Goal: Navigation & Orientation: Find specific page/section

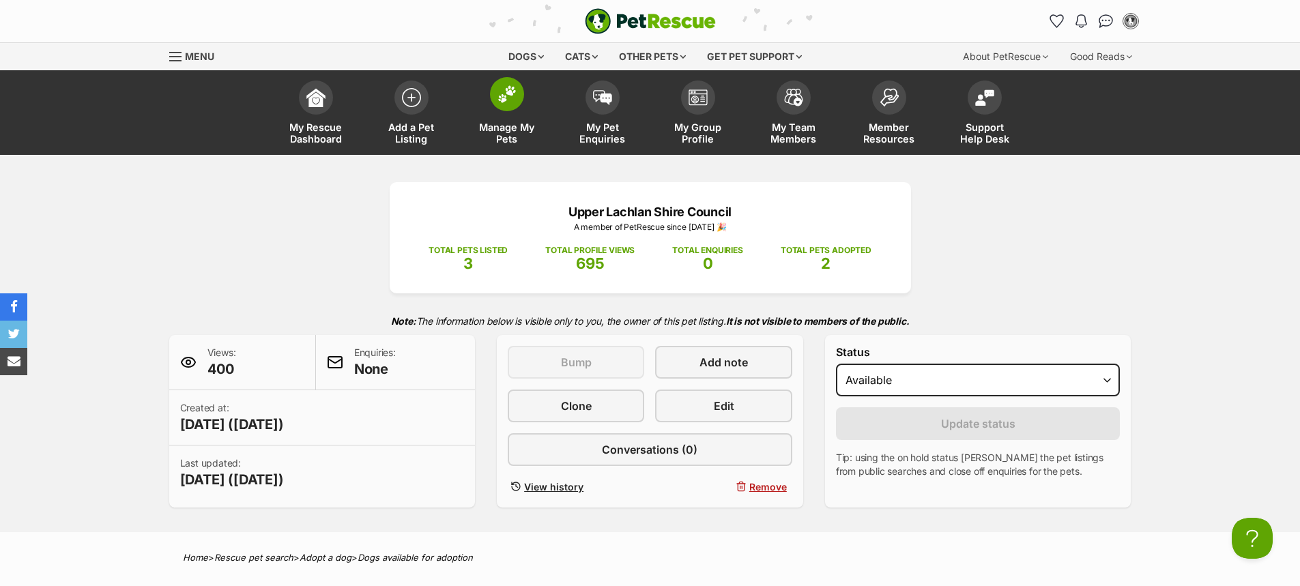
click at [502, 104] on span at bounding box center [507, 94] width 34 height 34
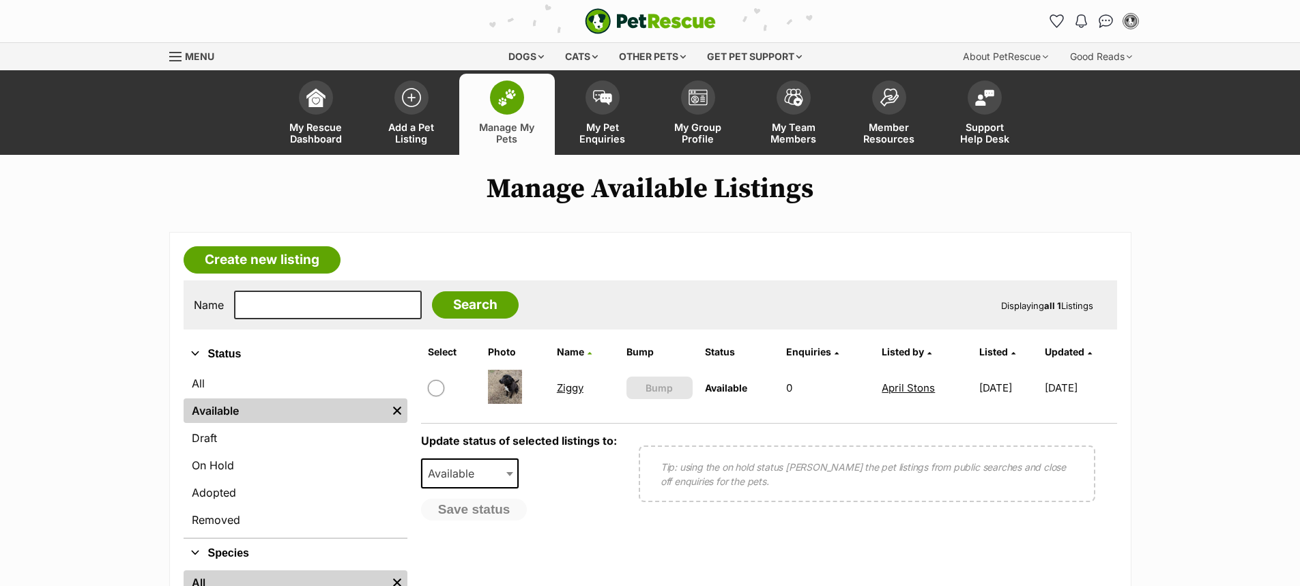
click at [565, 388] on link "Ziggy" at bounding box center [570, 387] width 27 height 13
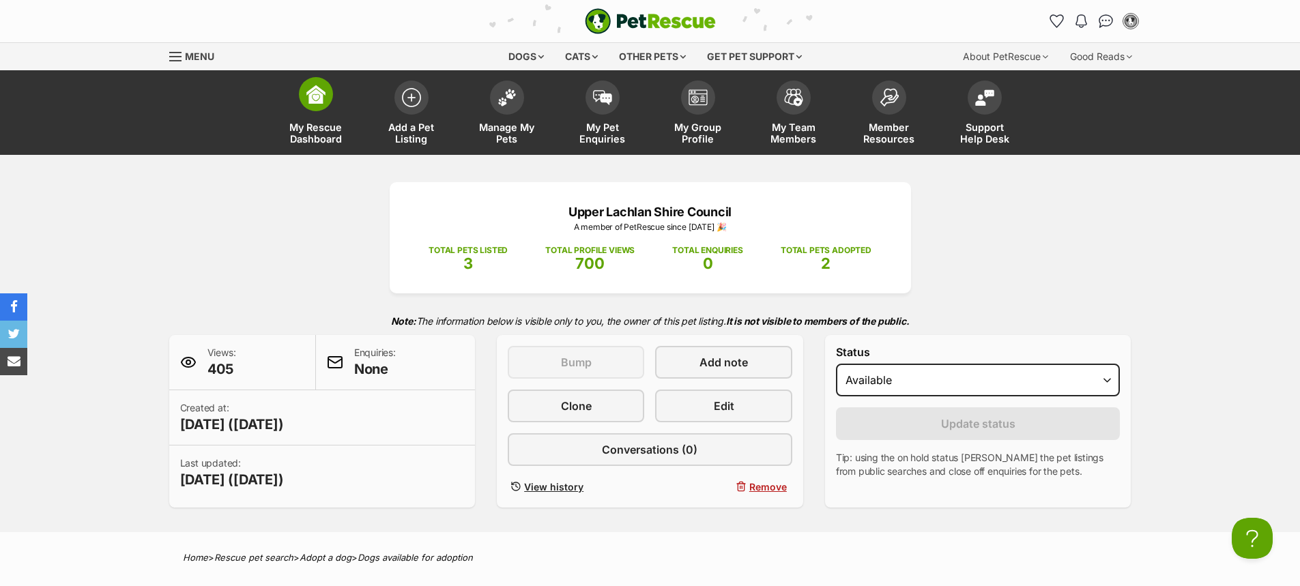
click at [321, 106] on span at bounding box center [316, 94] width 34 height 34
